Goal: Task Accomplishment & Management: Complete application form

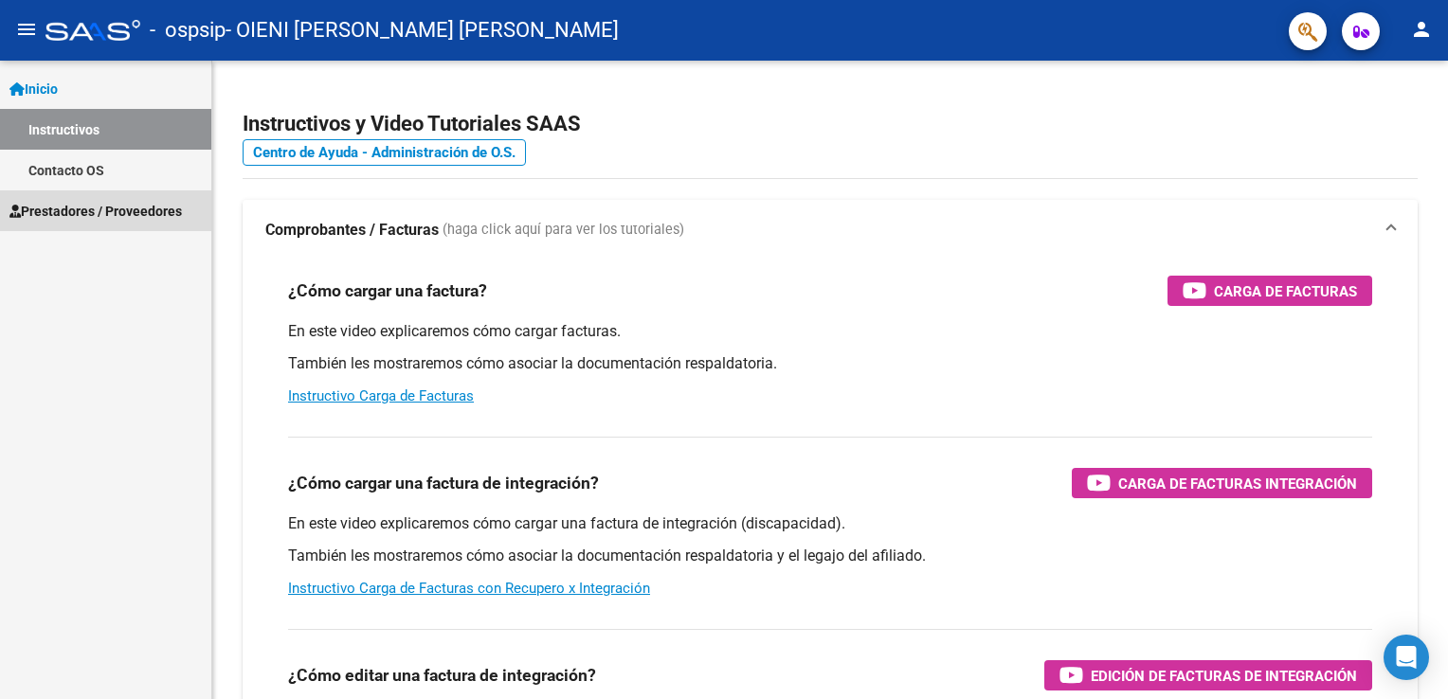
click at [71, 204] on span "Prestadores / Proveedores" at bounding box center [95, 211] width 172 height 21
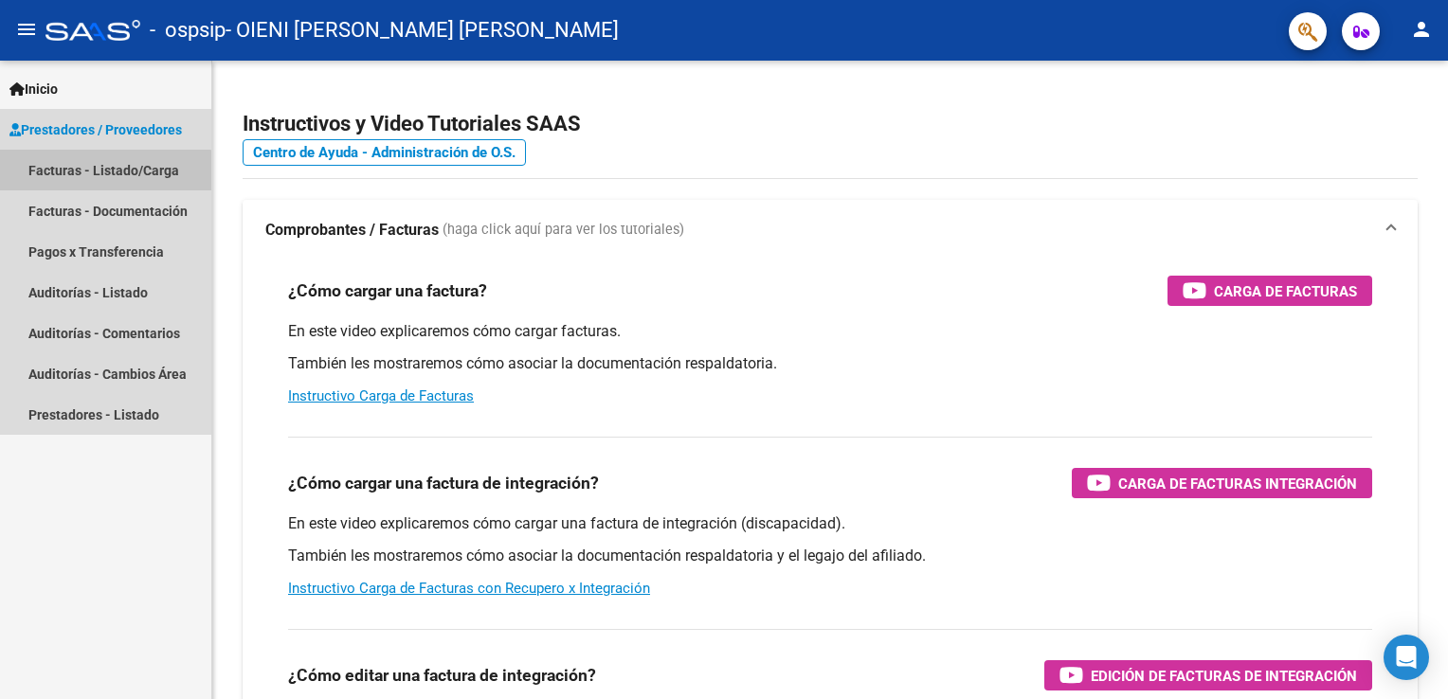
click at [91, 172] on link "Facturas - Listado/Carga" at bounding box center [105, 170] width 211 height 41
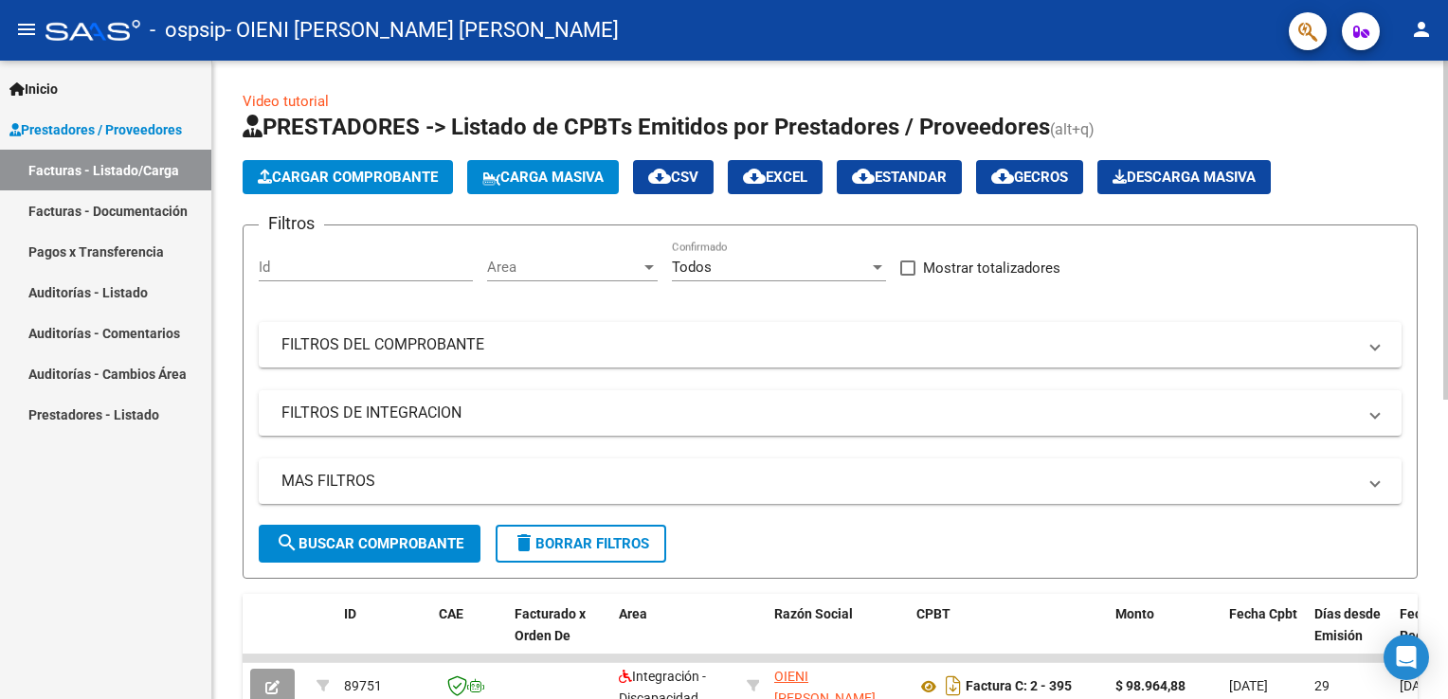
click at [365, 176] on span "Cargar Comprobante" at bounding box center [348, 177] width 180 height 17
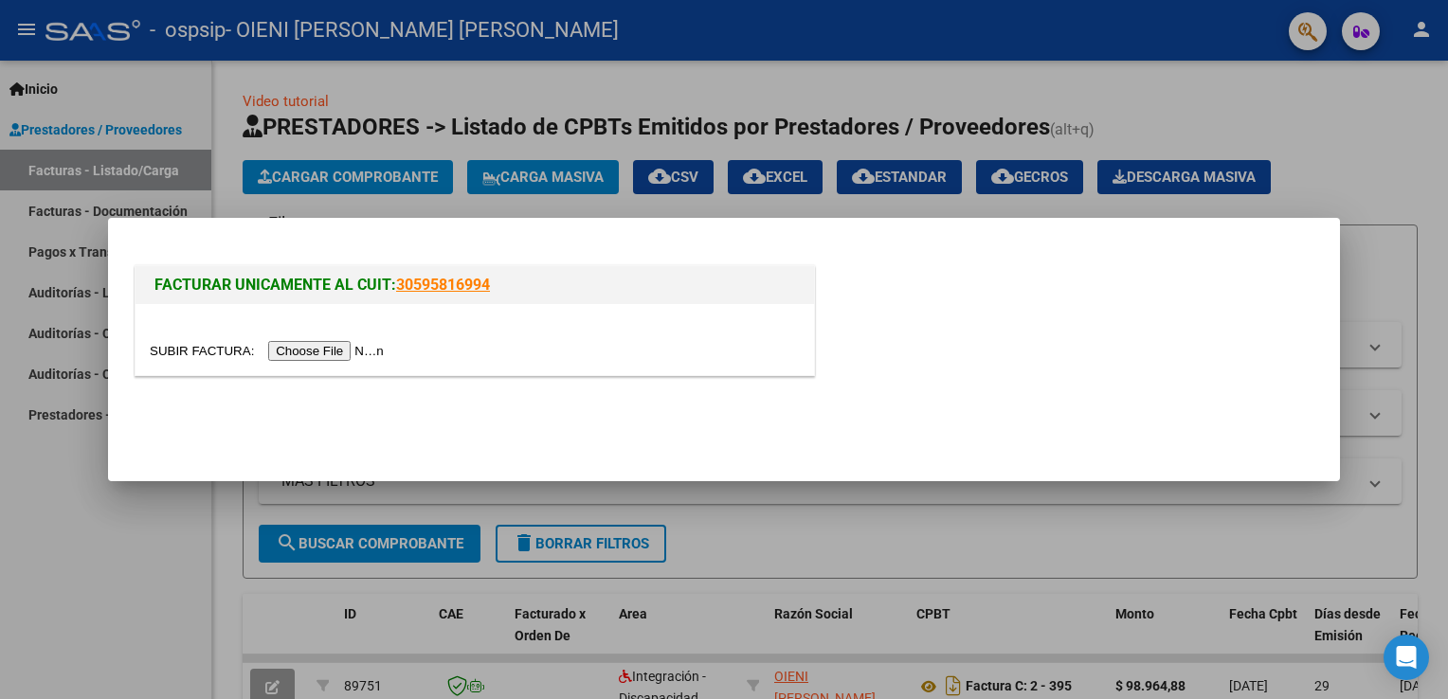
click at [298, 353] on input "file" at bounding box center [270, 351] width 240 height 20
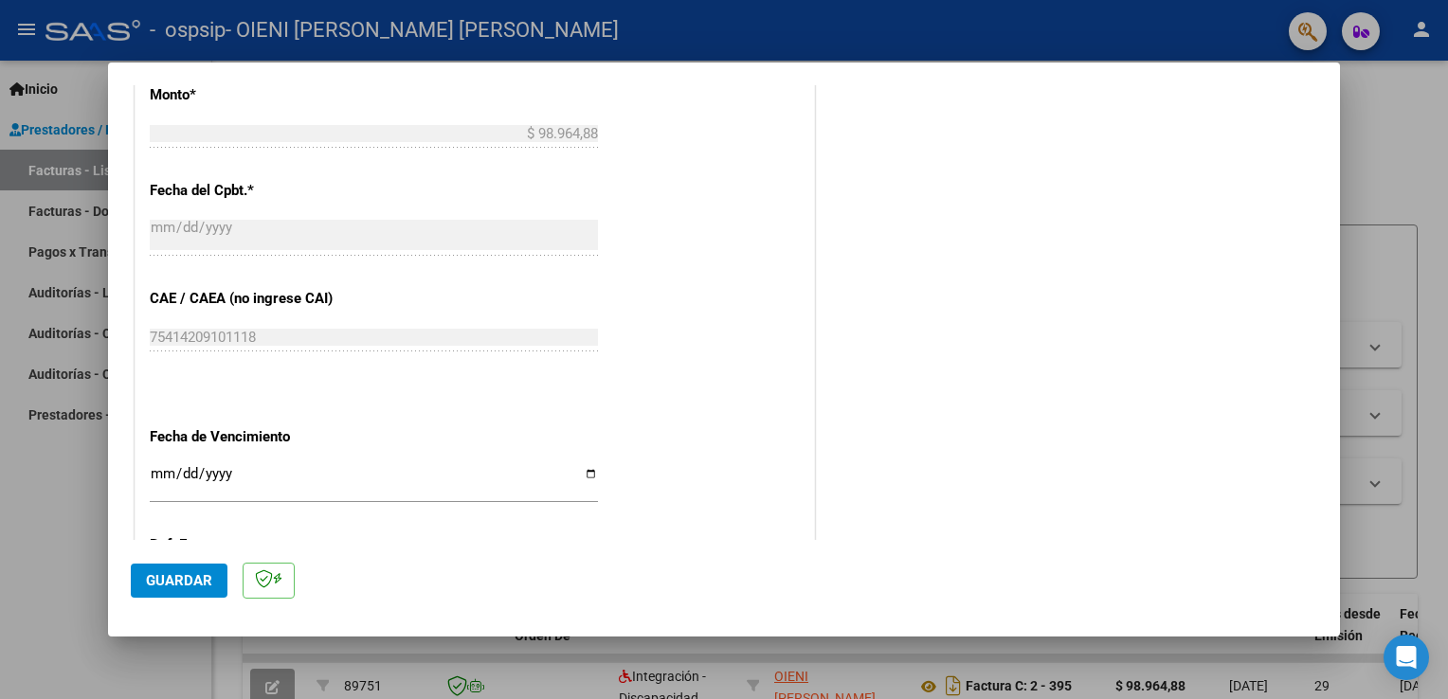
scroll to position [1248, 0]
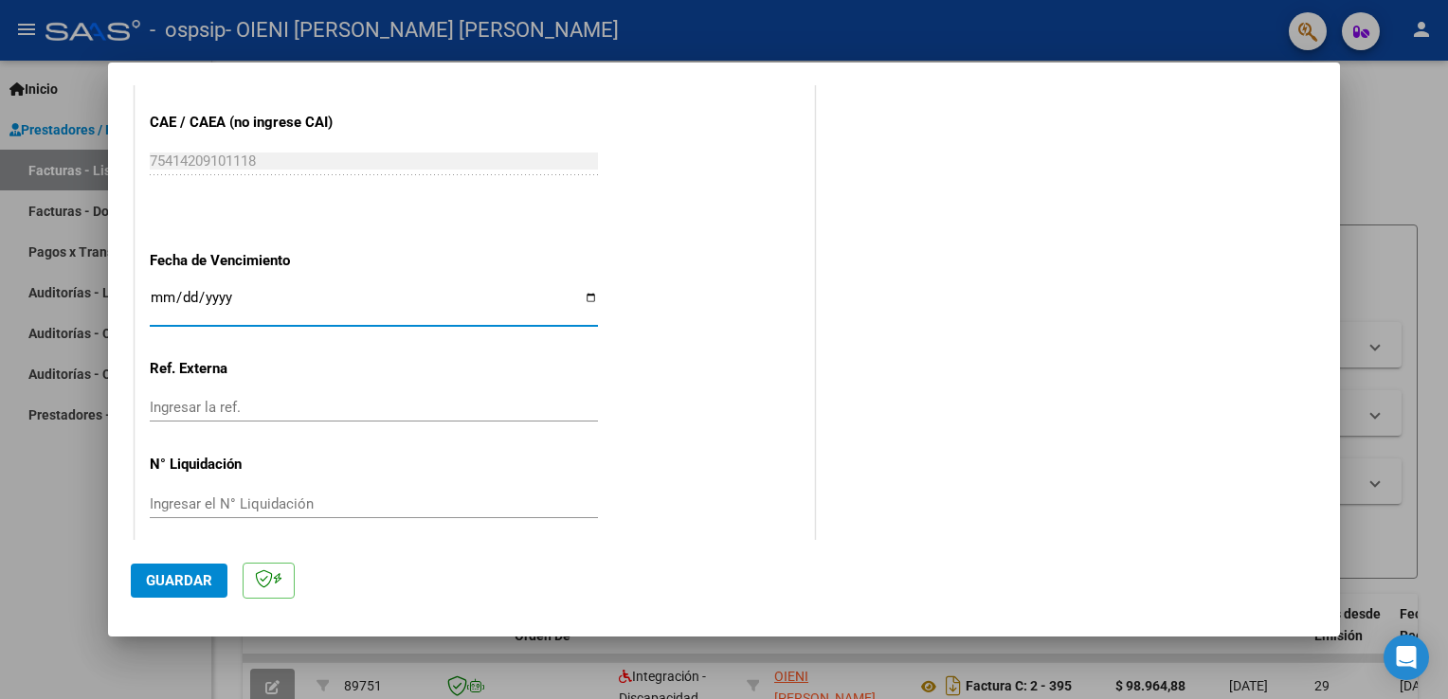
click at [587, 297] on input "Ingresar la fecha" at bounding box center [374, 305] width 448 height 30
type input "[DATE]"
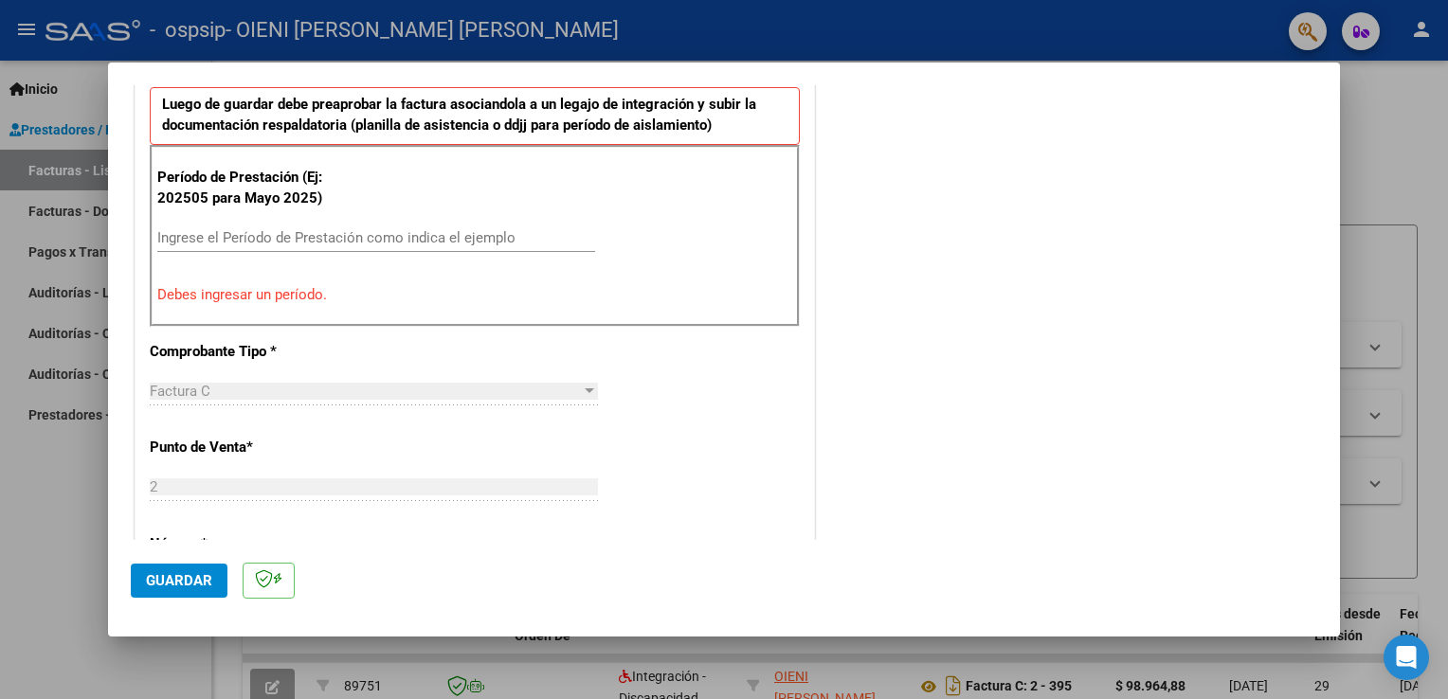
scroll to position [501, 0]
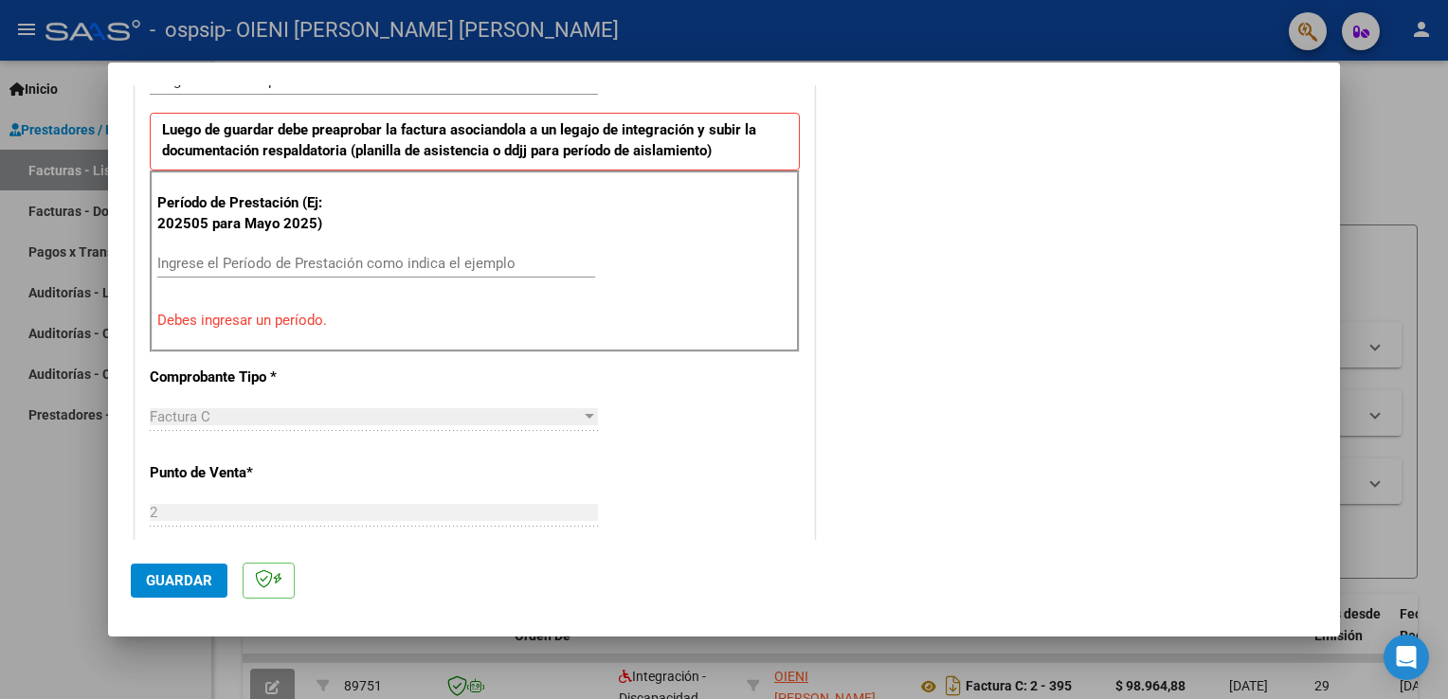
click at [294, 259] on input "Ingrese el Período de Prestación como indica el ejemplo" at bounding box center [376, 263] width 438 height 17
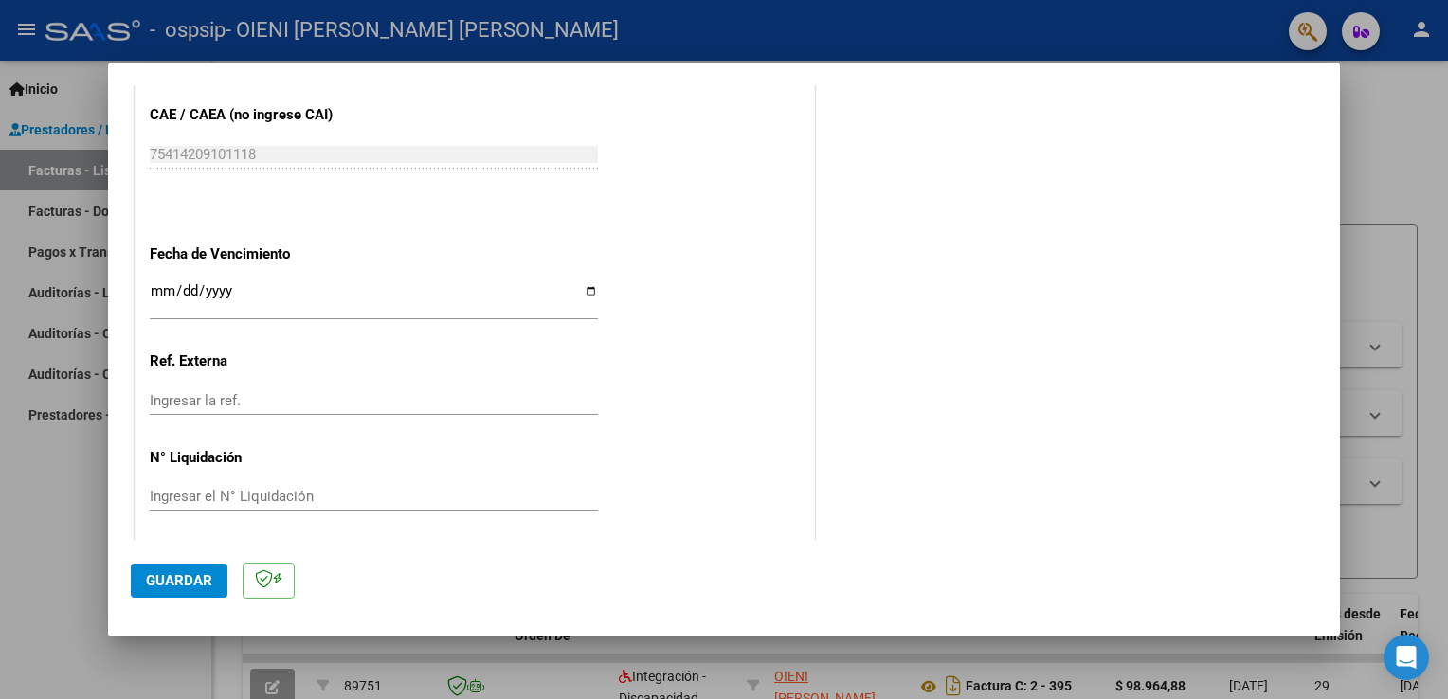
scroll to position [1210, 0]
type input "202509"
click at [173, 574] on span "Guardar" at bounding box center [179, 580] width 66 height 17
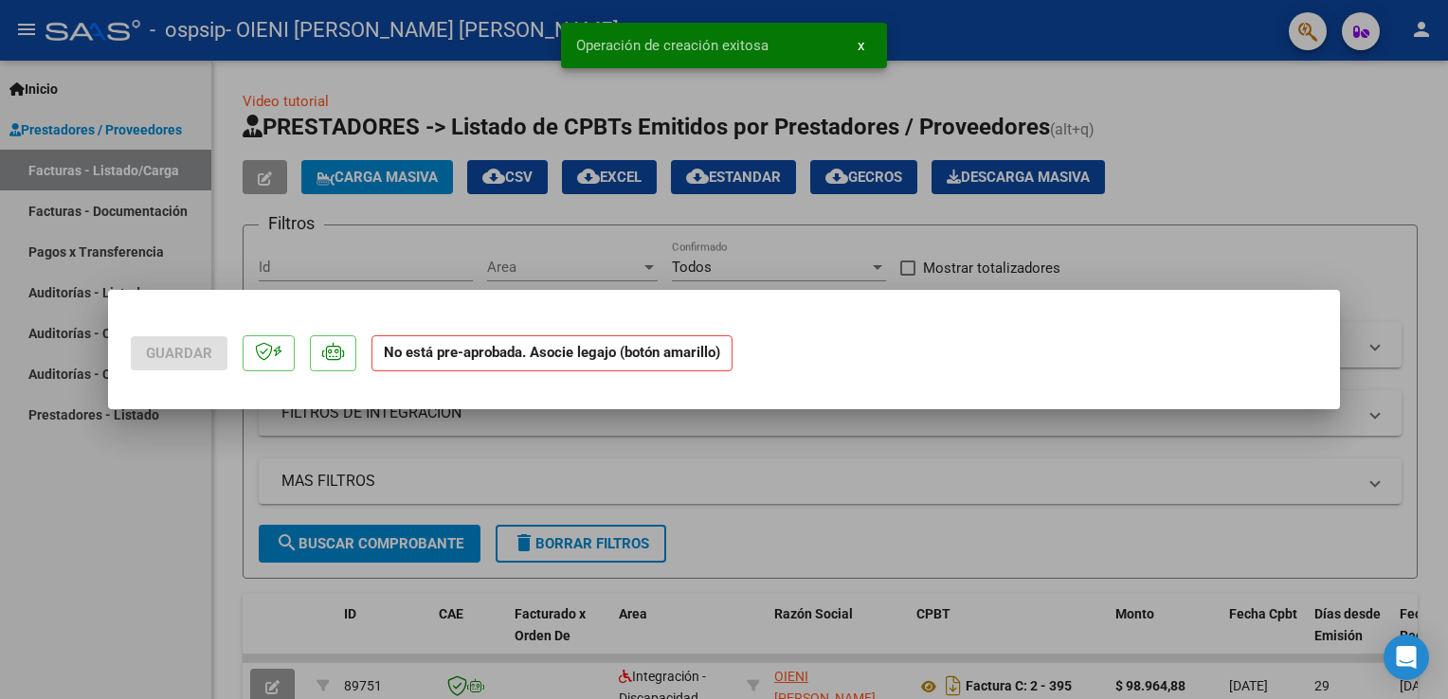
scroll to position [0, 0]
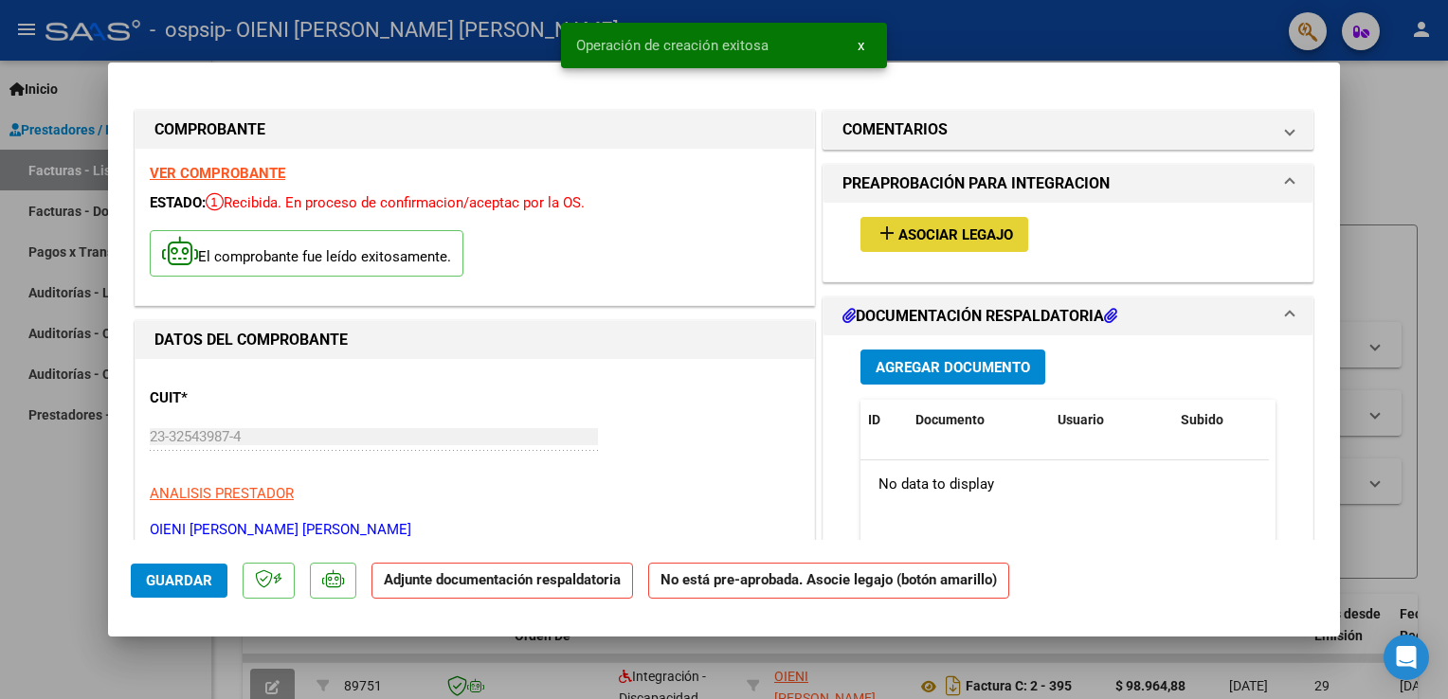
click at [972, 228] on span "Asociar Legajo" at bounding box center [955, 234] width 115 height 17
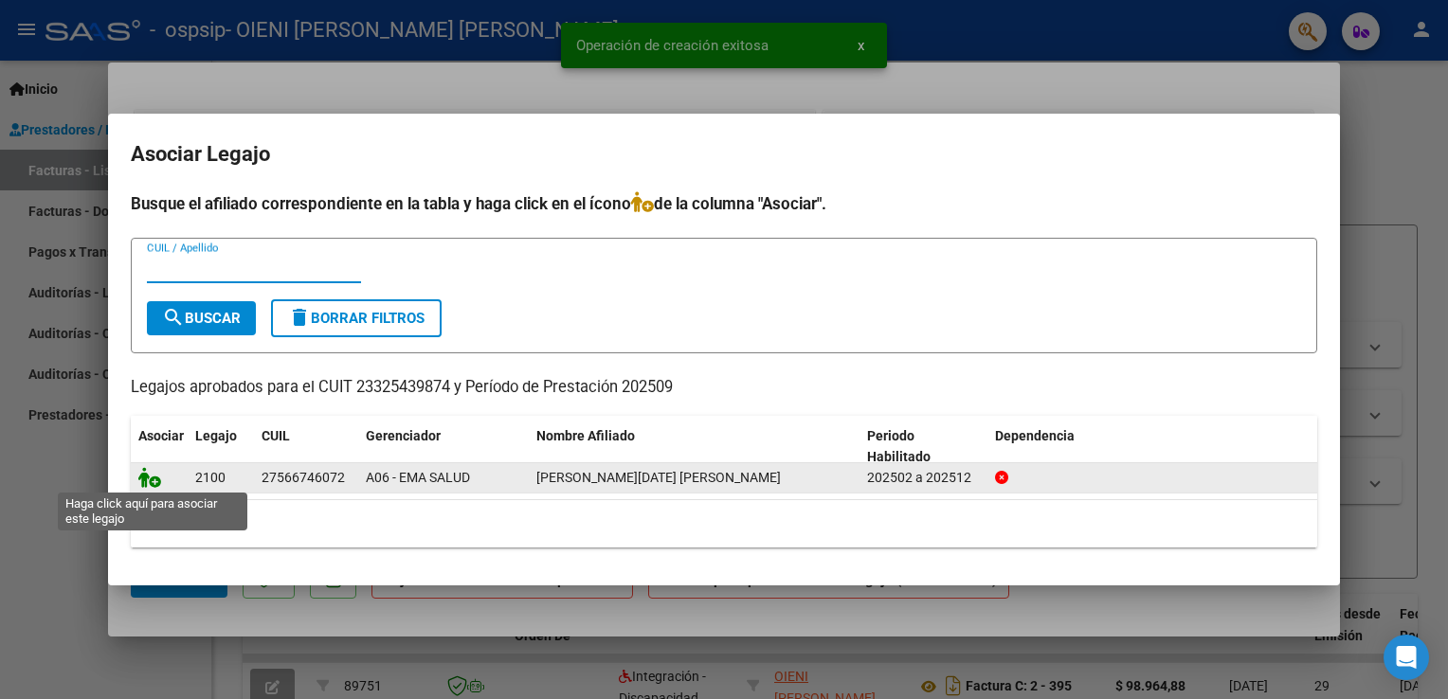
click at [147, 481] on icon at bounding box center [149, 477] width 23 height 21
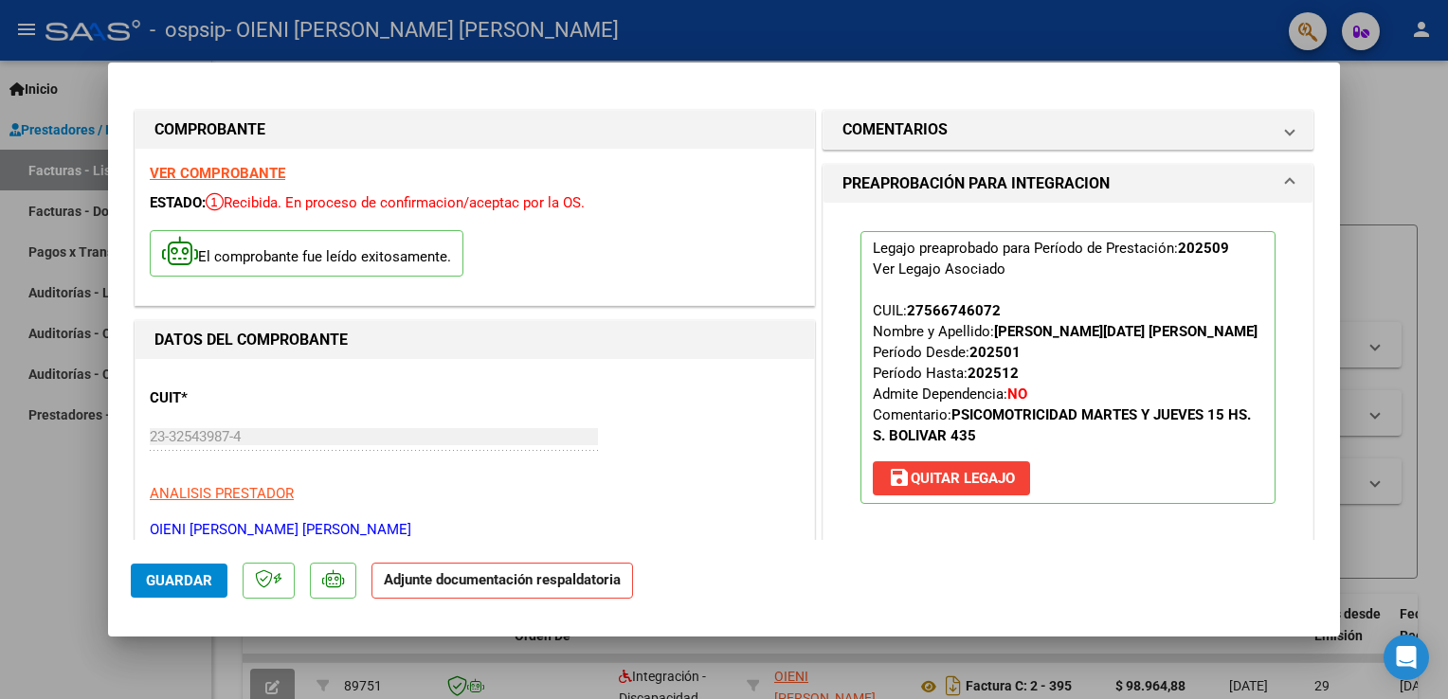
click at [538, 589] on p "Adjunte documentación respaldatoria" at bounding box center [502, 581] width 262 height 37
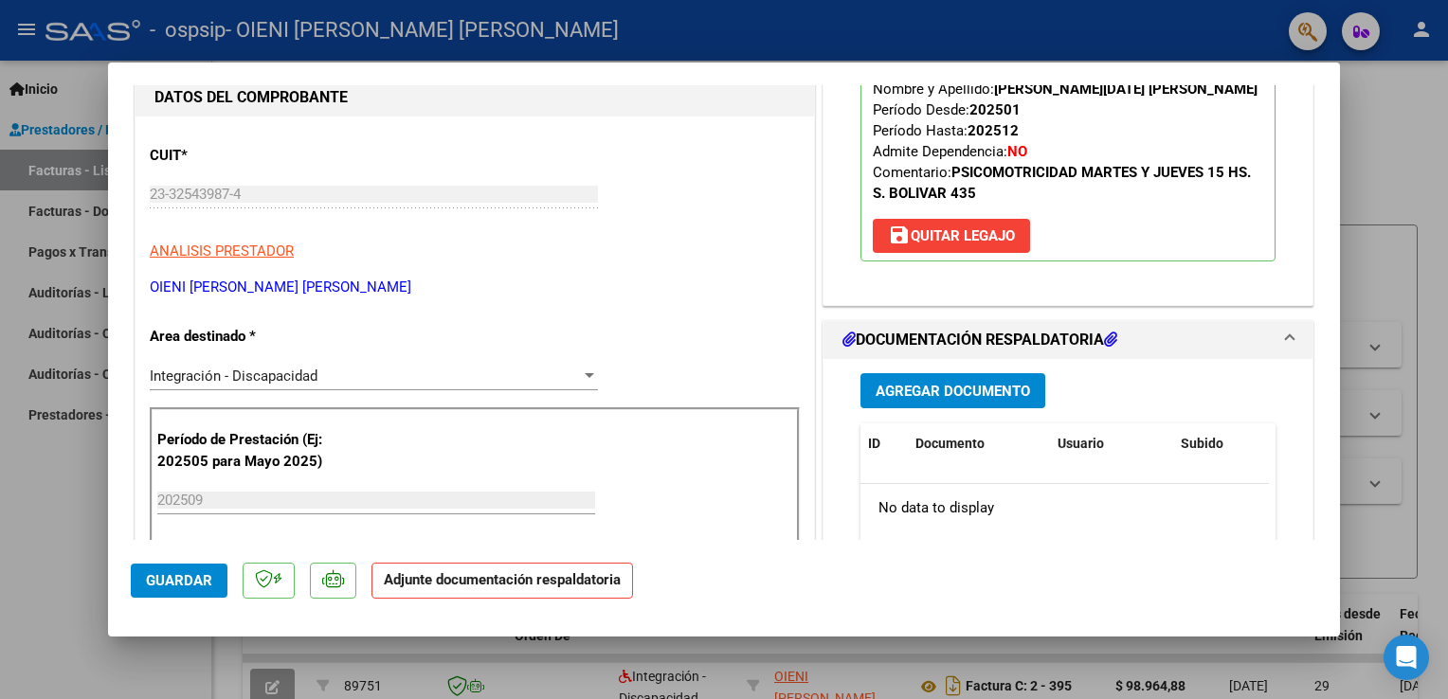
scroll to position [284, 0]
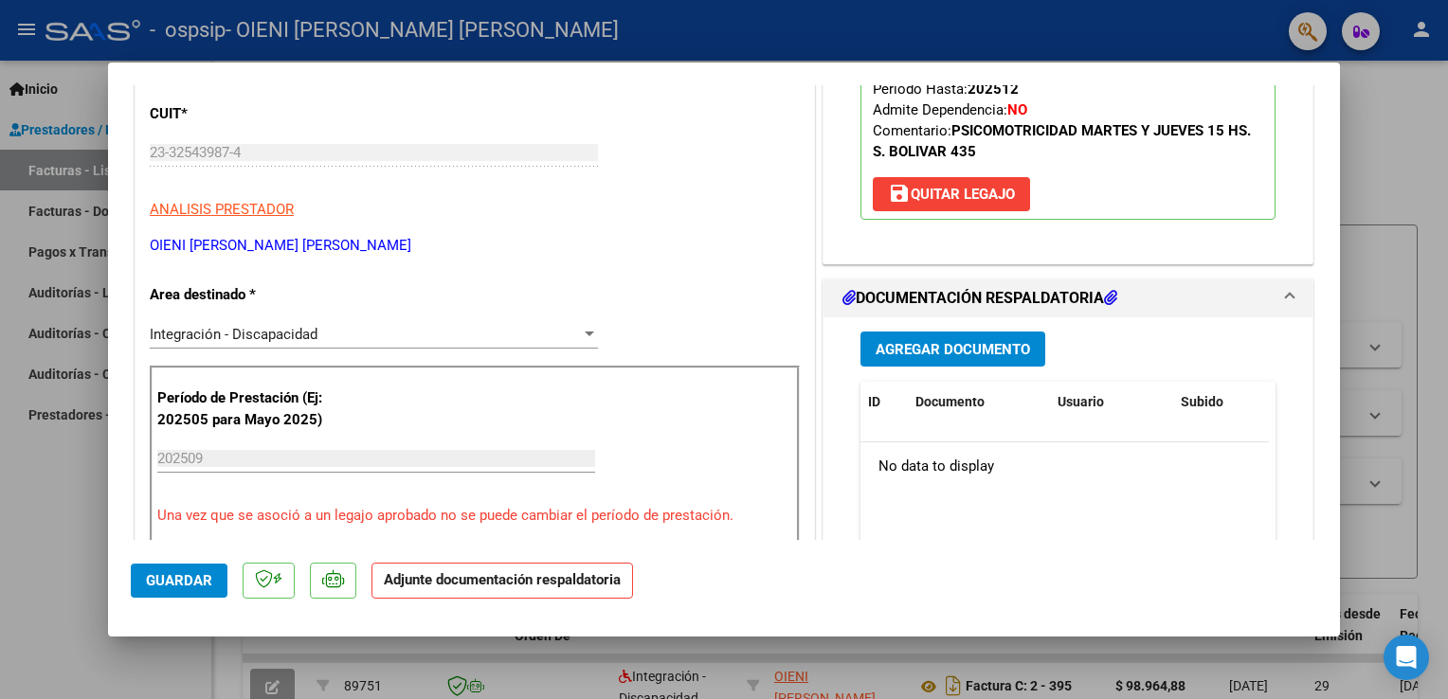
click at [918, 358] on span "Agregar Documento" at bounding box center [953, 349] width 154 height 17
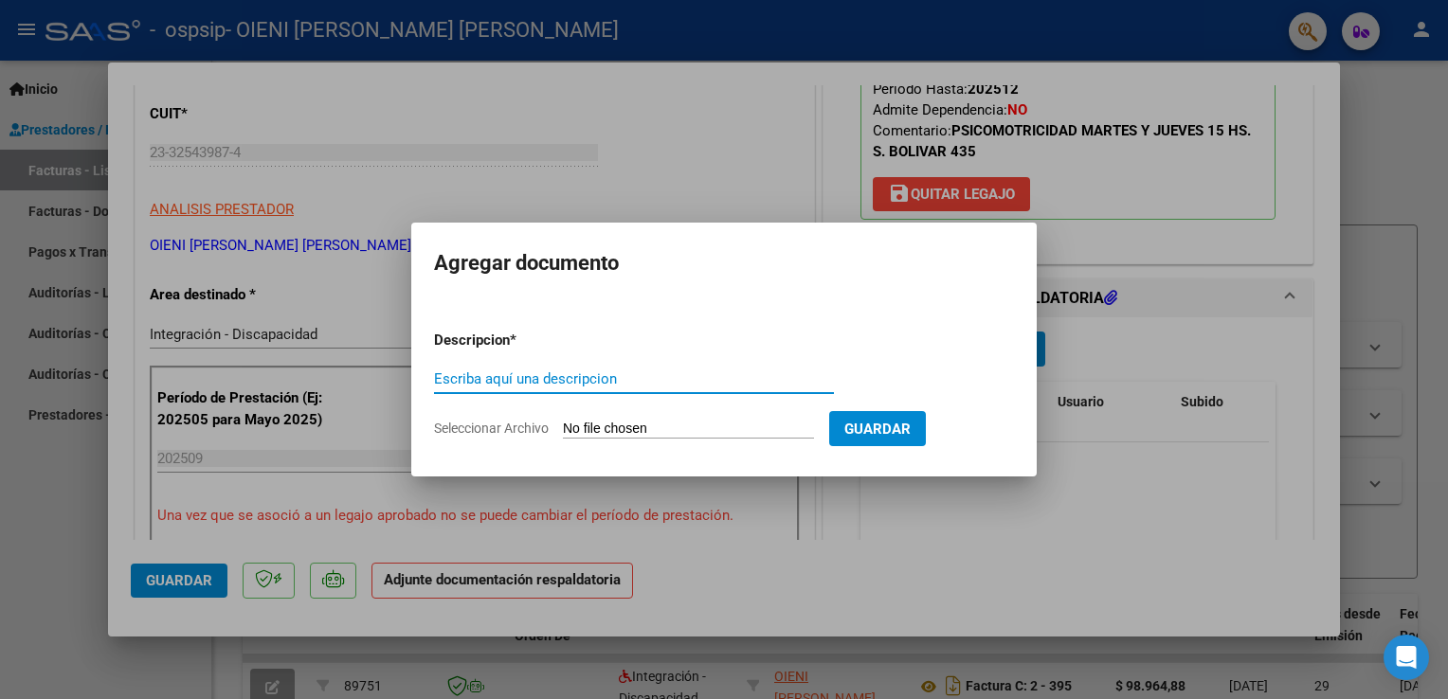
click at [699, 381] on input "Escriba aquí una descripcion" at bounding box center [634, 379] width 400 height 17
type input "PLANILLA"
click at [796, 431] on input "Seleccionar Archivo" at bounding box center [688, 430] width 251 height 18
type input "C:\fakepath\[DATE][PERSON_NAME] PLANILLA SETIEMBRE.pdf"
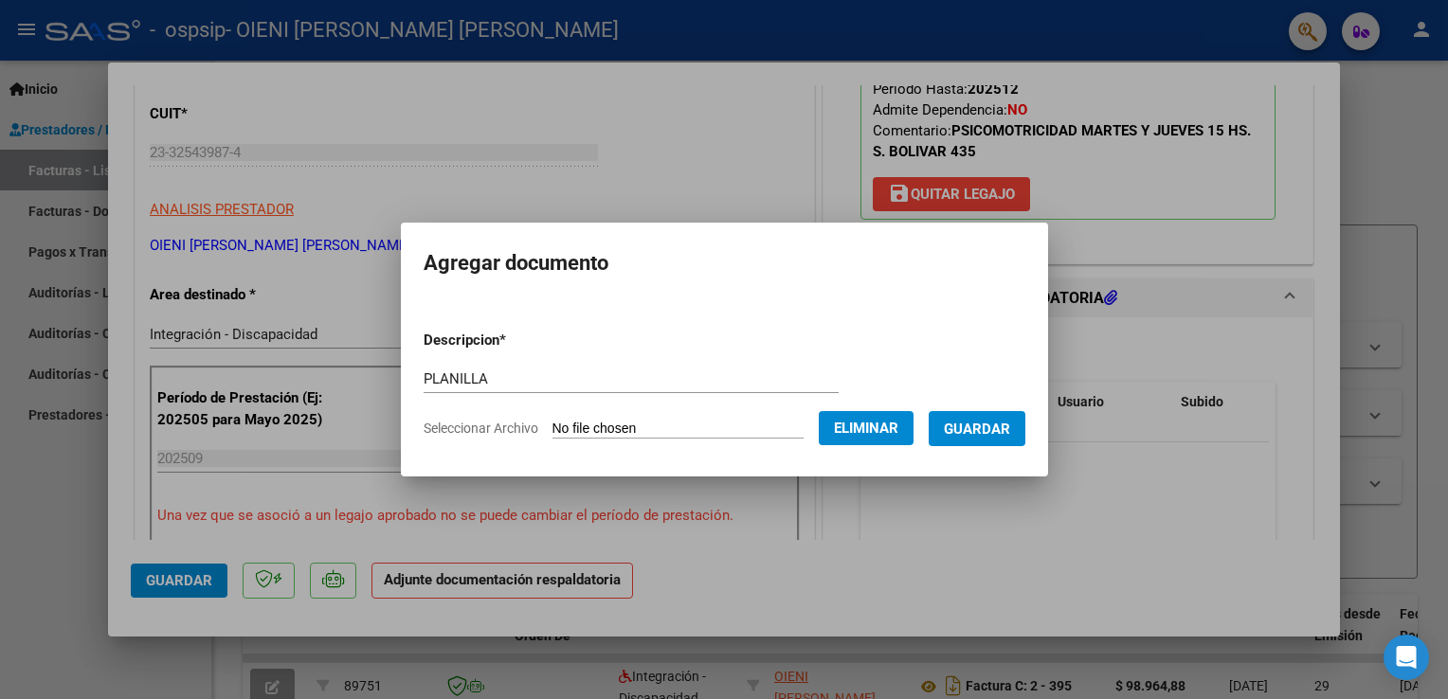
click at [977, 430] on span "Guardar" at bounding box center [977, 429] width 66 height 17
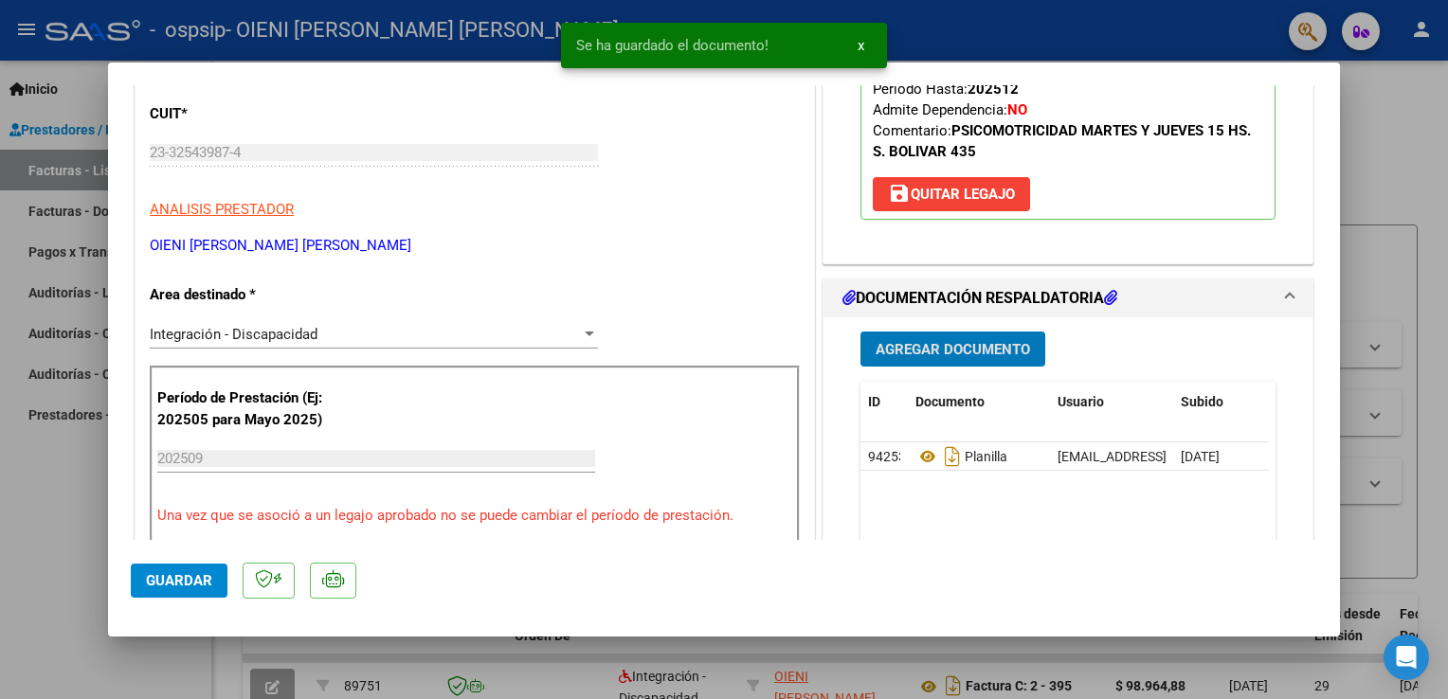
click at [972, 358] on span "Agregar Documento" at bounding box center [953, 349] width 154 height 17
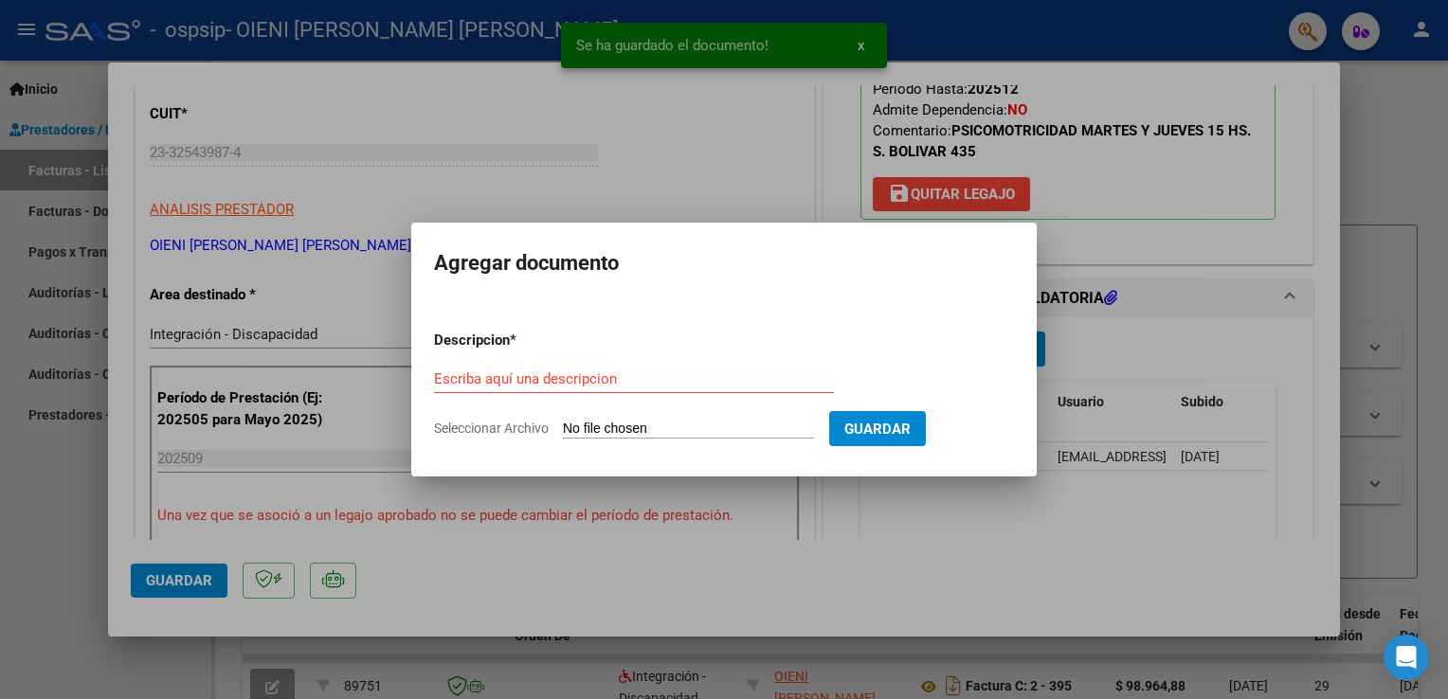
click at [587, 368] on div "Escriba aquí una descripcion" at bounding box center [634, 379] width 400 height 28
click at [580, 379] on input "Escriba aquí una descripcion" at bounding box center [634, 379] width 400 height 17
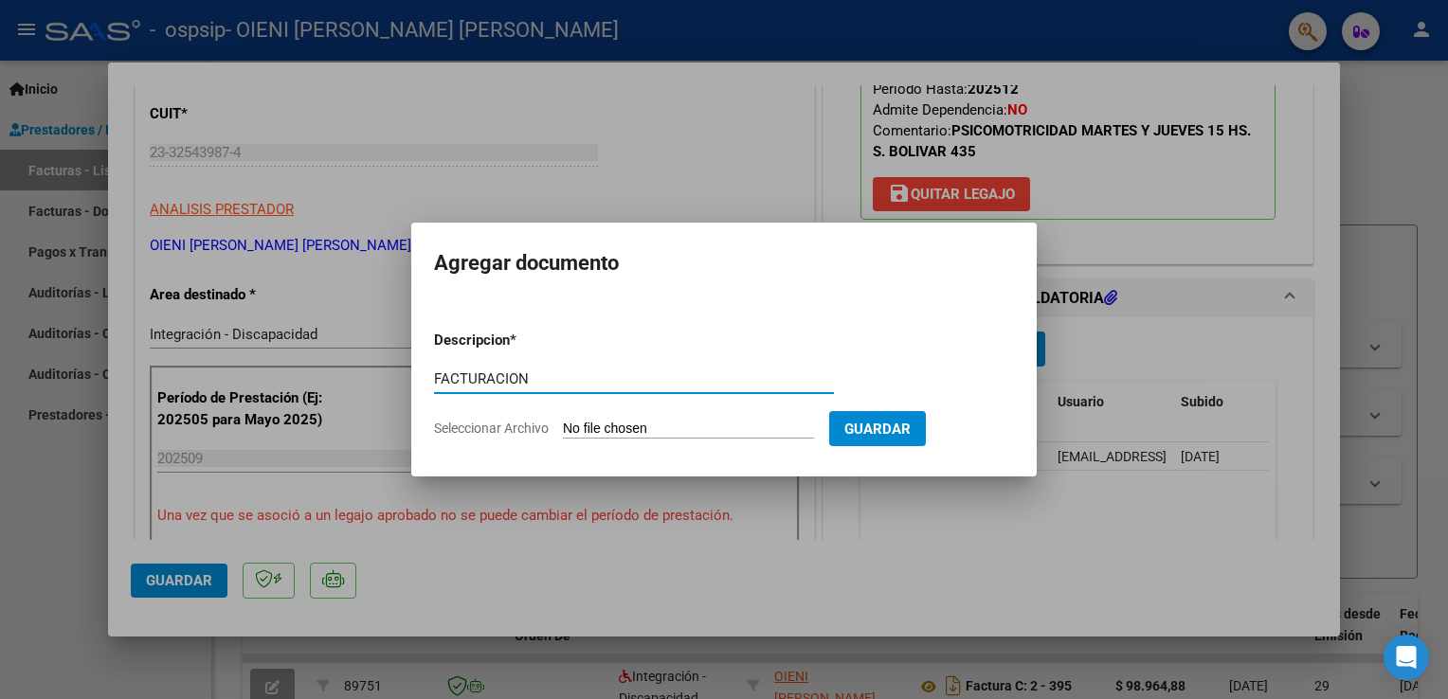
type input "FACTURACION"
click at [653, 423] on input "Seleccionar Archivo" at bounding box center [688, 430] width 251 height 18
type input "C:\fakepath\[DATE][PERSON_NAME] SETIEMBRE.pdf"
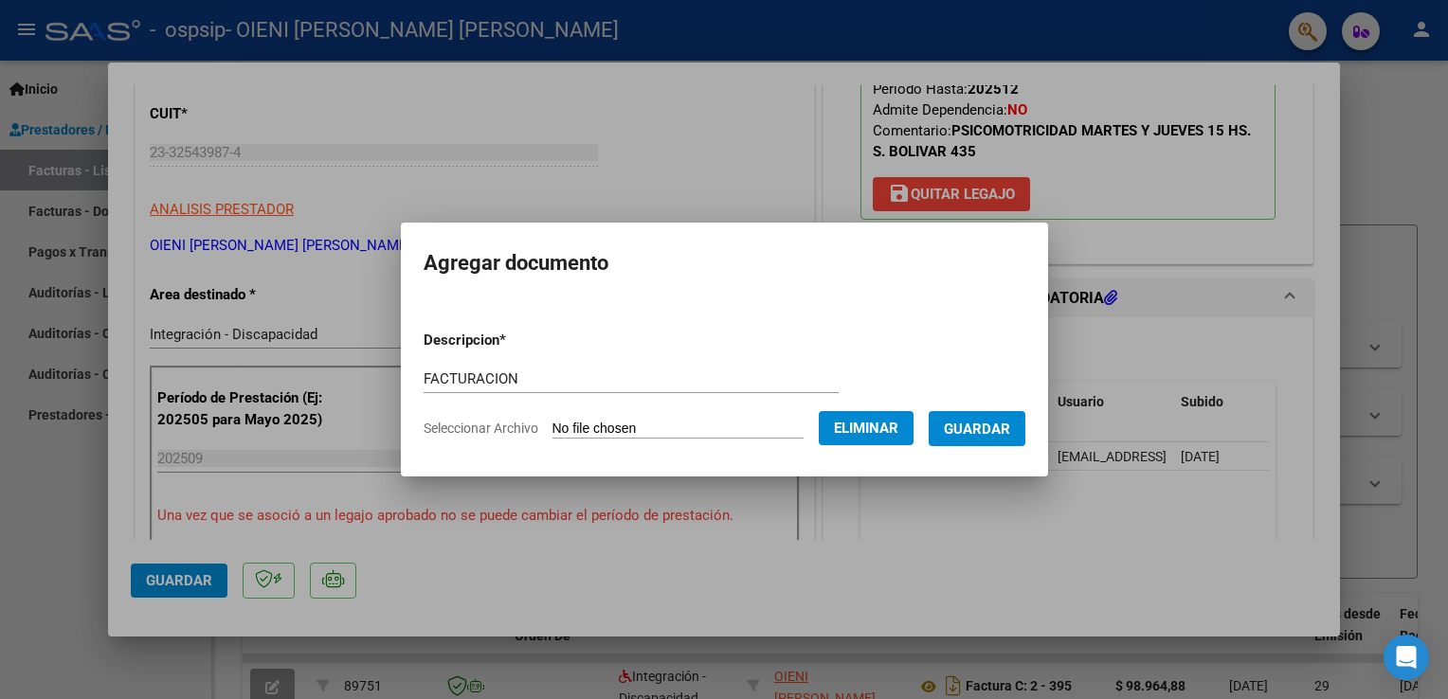
click at [987, 434] on span "Guardar" at bounding box center [977, 429] width 66 height 17
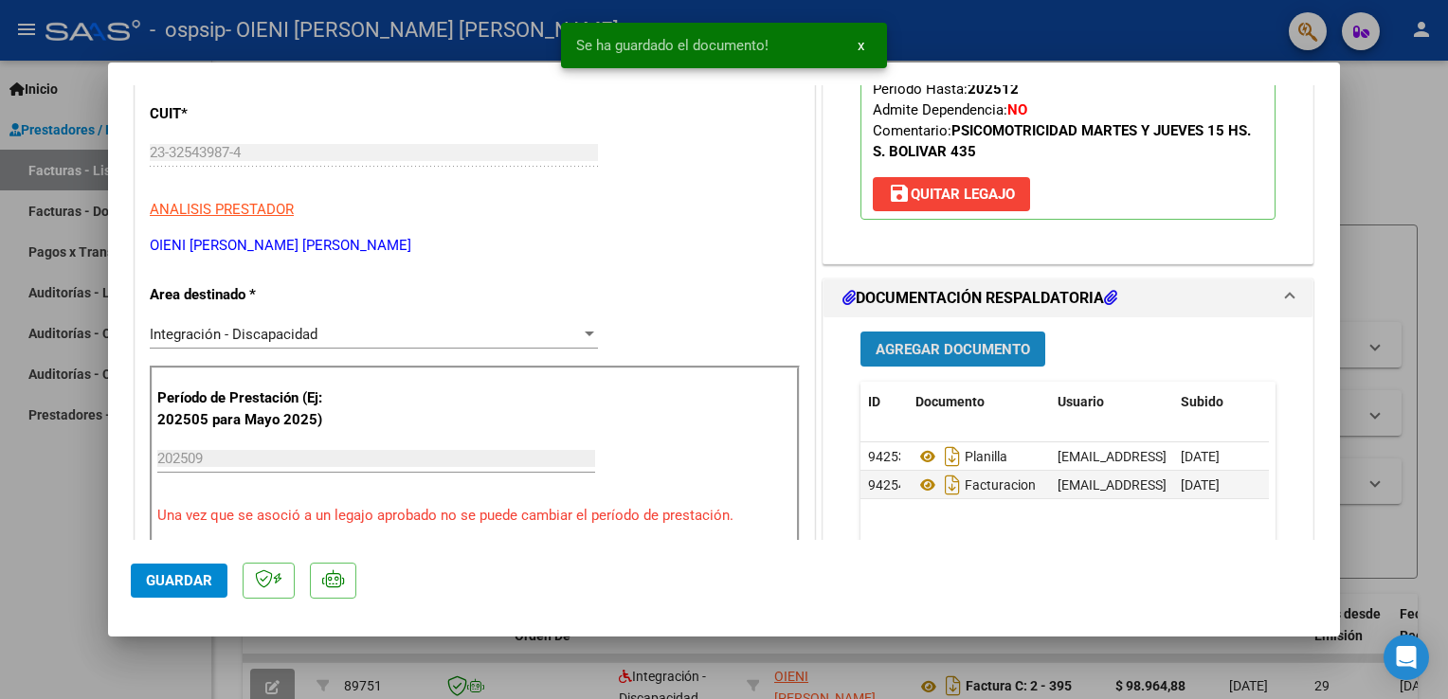
click at [950, 342] on span "Agregar Documento" at bounding box center [953, 349] width 154 height 17
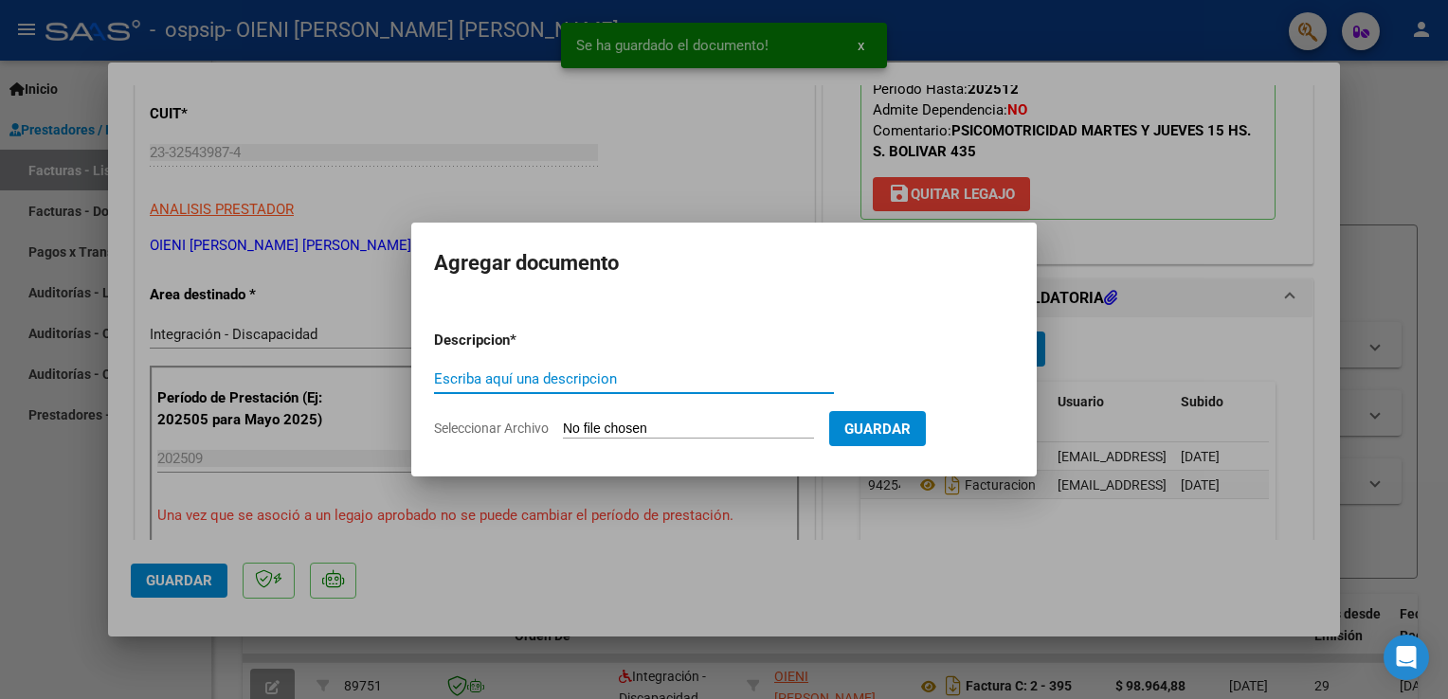
click at [540, 378] on input "Escriba aquí una descripcion" at bounding box center [634, 379] width 400 height 17
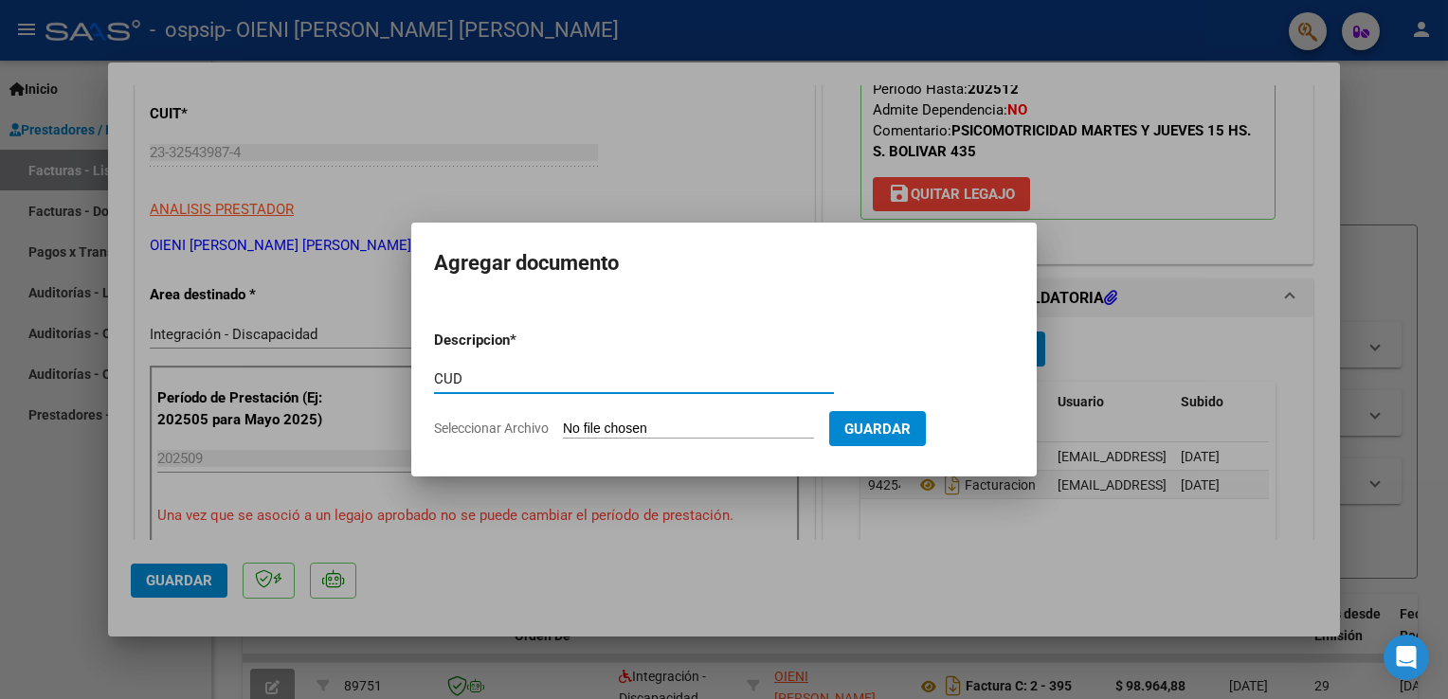
type input "CUD"
click at [748, 427] on input "Seleccionar Archivo" at bounding box center [688, 430] width 251 height 18
type input "C:\fakepath\CUD [PERSON_NAME].pdf"
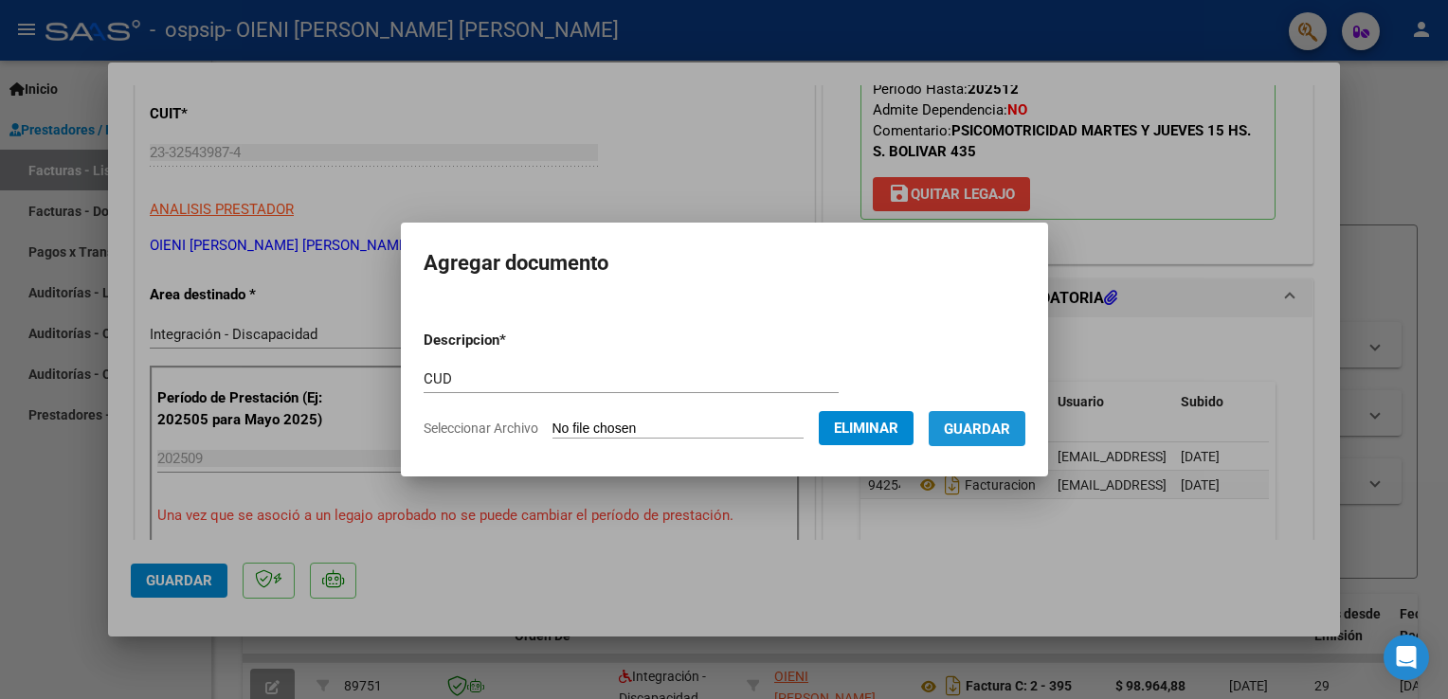
click at [1010, 429] on span "Guardar" at bounding box center [977, 429] width 66 height 17
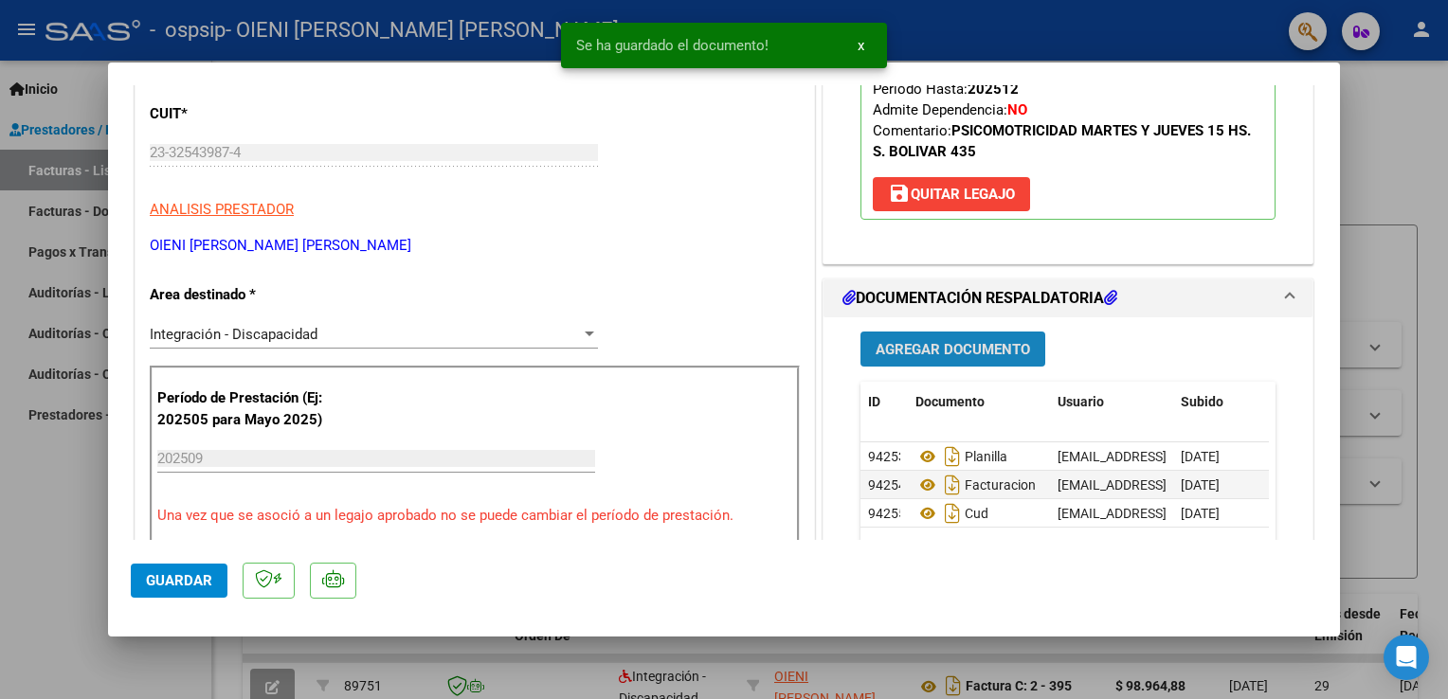
click at [934, 351] on span "Agregar Documento" at bounding box center [953, 349] width 154 height 17
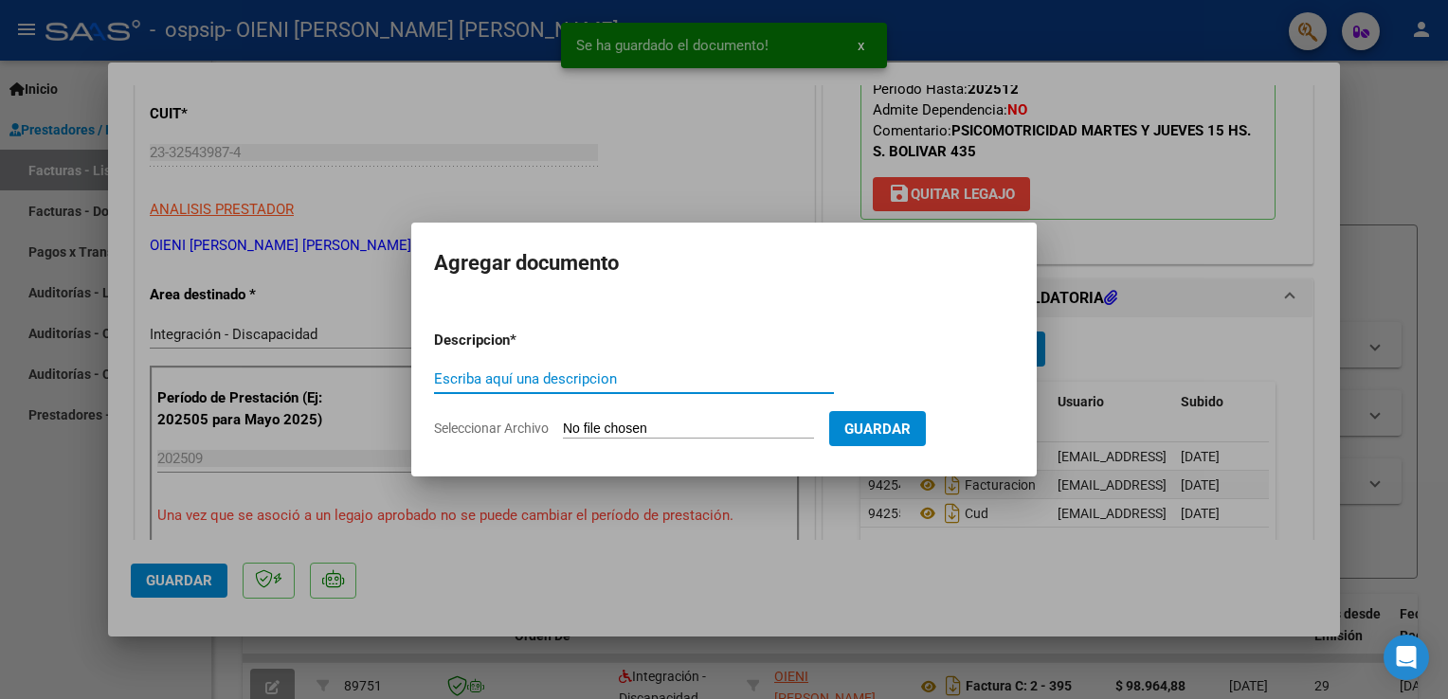
click at [516, 373] on input "Escriba aquí una descripcion" at bounding box center [634, 379] width 400 height 17
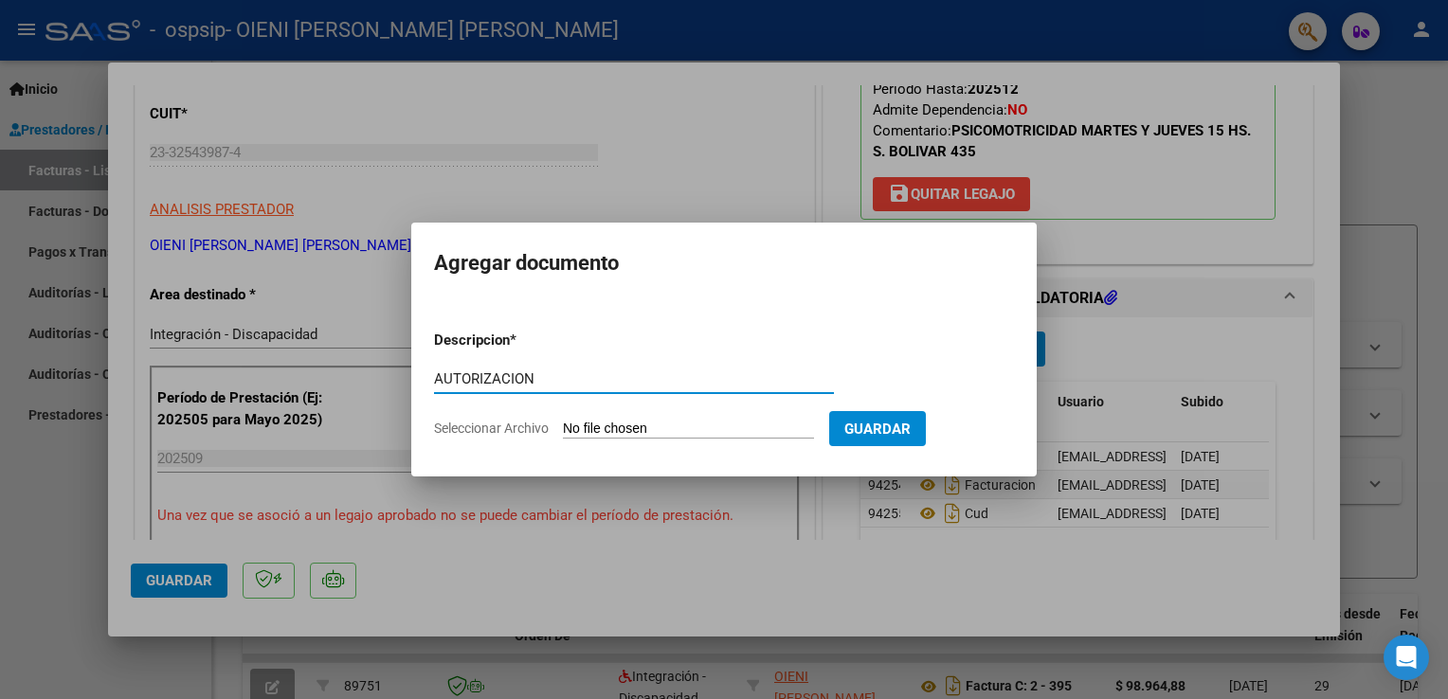
type input "AUTORIZACION"
click at [596, 428] on input "Seleccionar Archivo" at bounding box center [688, 430] width 251 height 18
type input "C:\fakepath\[PERSON_NAME][DATE] PSICOMOTRICIDAD AUTORIZACION 2025 SEGUN RESOLUC…"
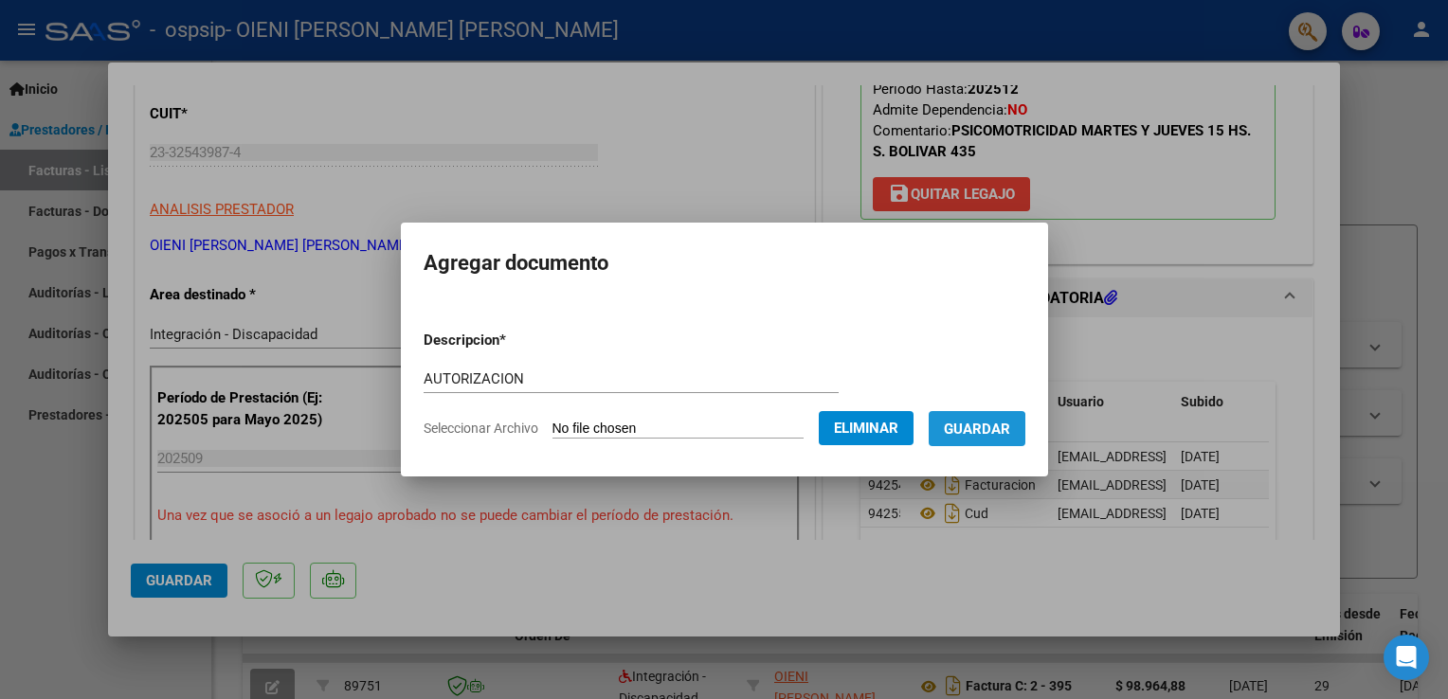
click at [1003, 434] on span "Guardar" at bounding box center [977, 429] width 66 height 17
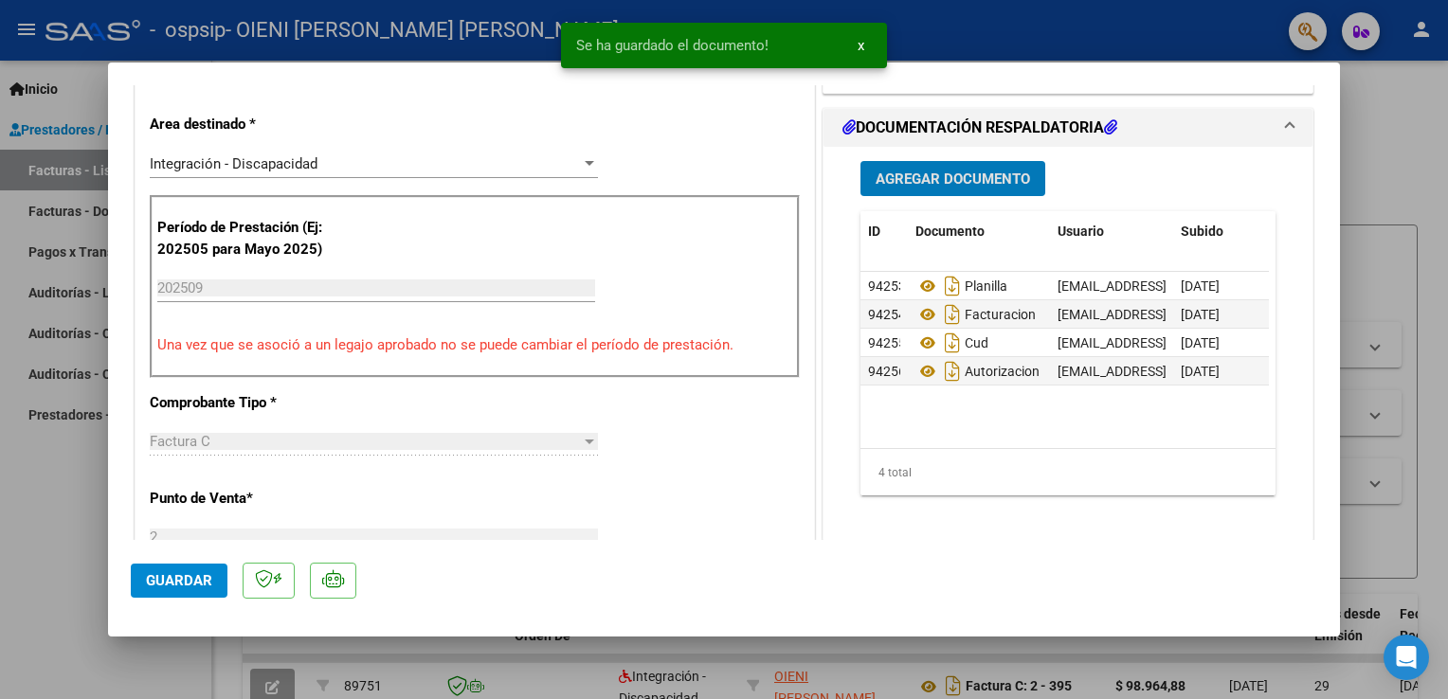
scroll to position [474, 0]
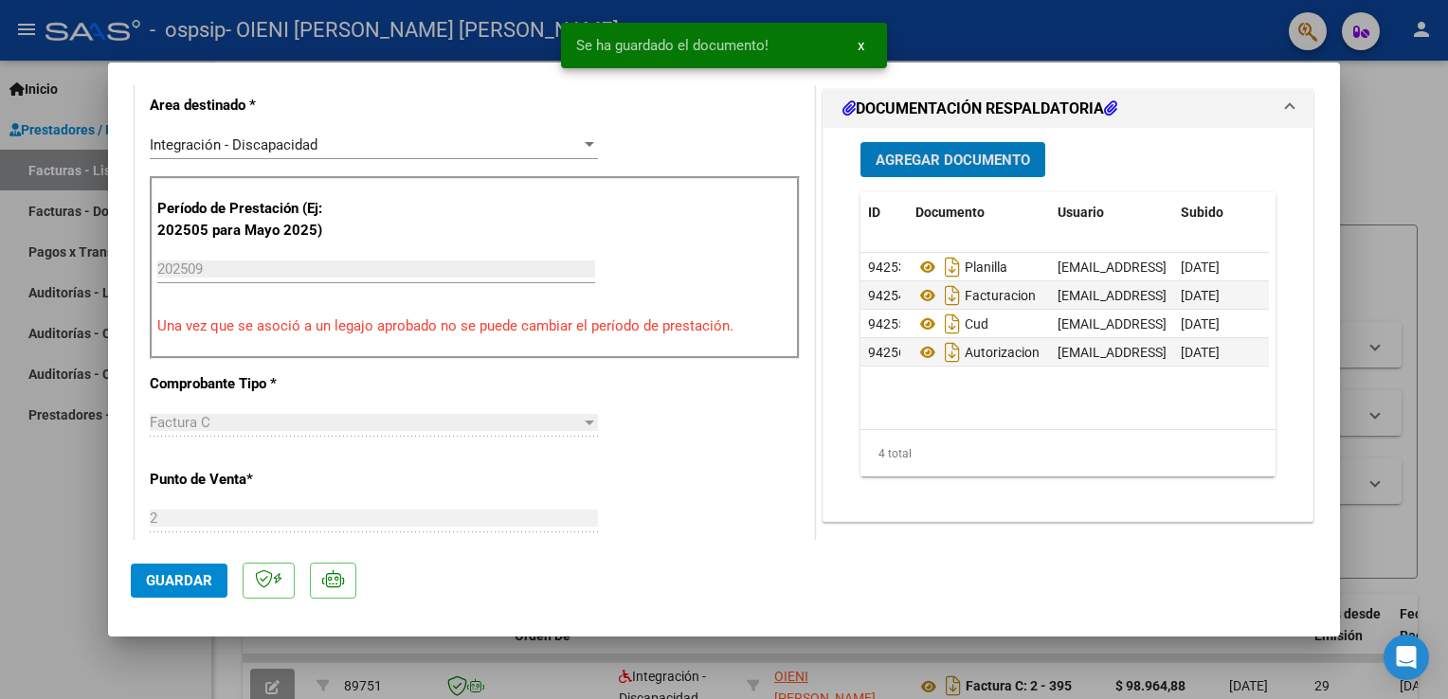
click at [155, 580] on span "Guardar" at bounding box center [179, 580] width 66 height 17
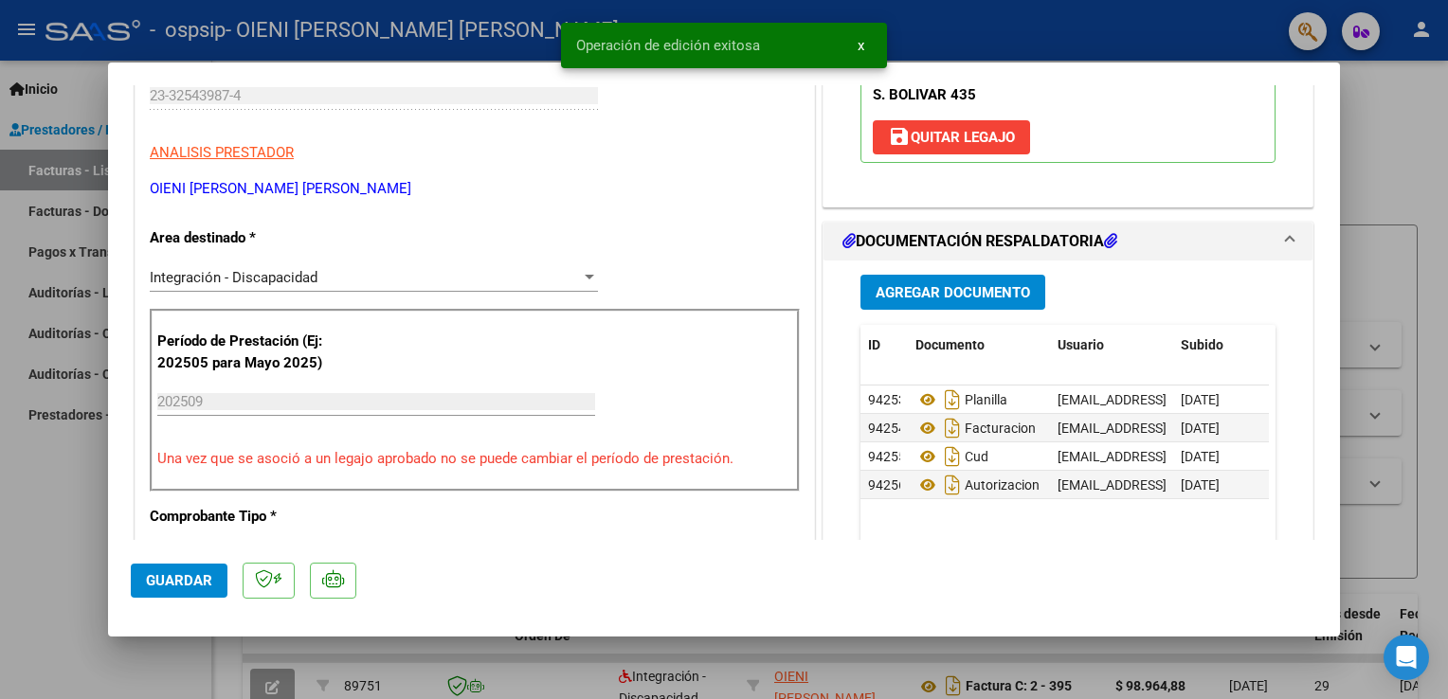
scroll to position [0, 0]
